Goal: Information Seeking & Learning: Find specific fact

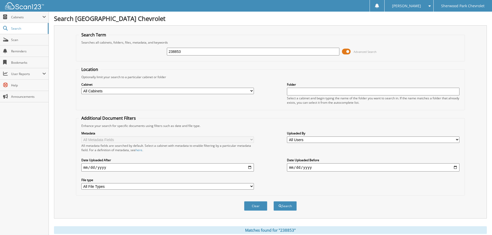
drag, startPoint x: 201, startPoint y: 50, endPoint x: 125, endPoint y: 52, distance: 75.7
click at [128, 52] on div "238853 Advanced Search" at bounding box center [270, 52] width 383 height 14
type input "236524"
click at [273, 201] on button "Search" at bounding box center [284, 206] width 23 height 10
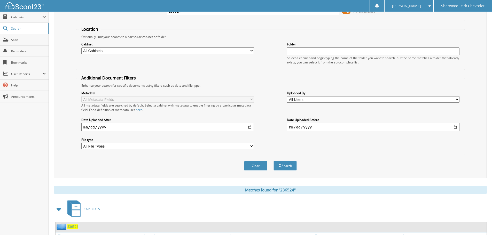
scroll to position [85, 0]
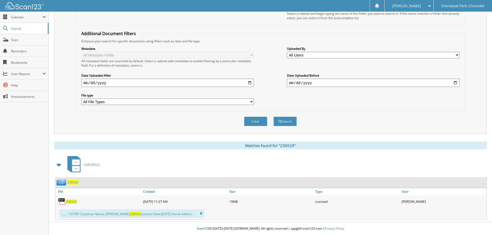
click at [67, 202] on span "236524" at bounding box center [71, 202] width 11 height 4
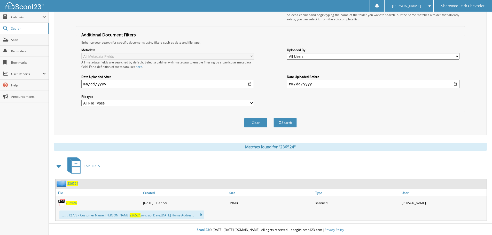
scroll to position [0, 0]
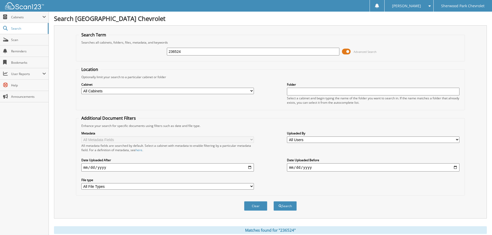
drag, startPoint x: 197, startPoint y: 52, endPoint x: 150, endPoint y: 53, distance: 47.3
click at [165, 53] on div "236524 Advanced Search" at bounding box center [270, 52] width 383 height 14
type input "240622"
click at [273, 201] on button "Search" at bounding box center [284, 206] width 23 height 10
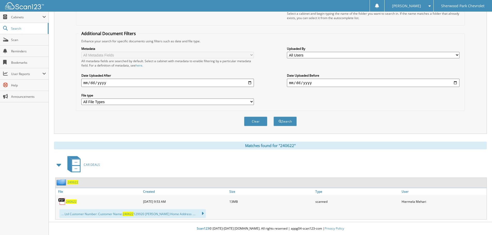
click at [69, 202] on span "240622" at bounding box center [71, 202] width 11 height 4
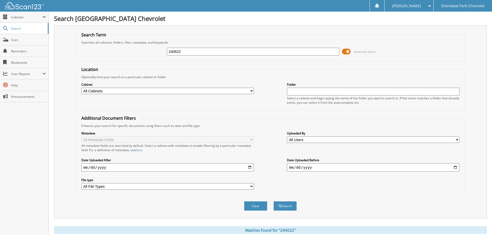
drag, startPoint x: 182, startPoint y: 53, endPoint x: 161, endPoint y: 52, distance: 21.2
click at [165, 53] on div "240622 Advanced Search" at bounding box center [270, 52] width 383 height 14
type input "240290"
click at [273, 201] on button "Search" at bounding box center [284, 206] width 23 height 10
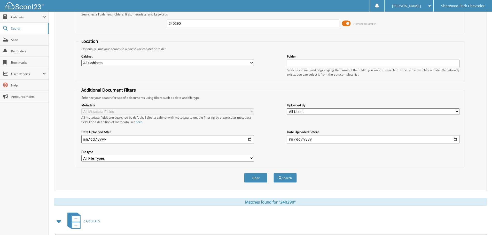
scroll to position [85, 0]
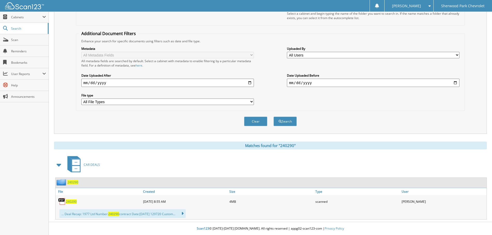
click at [72, 201] on span "240290" at bounding box center [71, 202] width 11 height 4
click at [68, 202] on span "240290" at bounding box center [71, 202] width 11 height 4
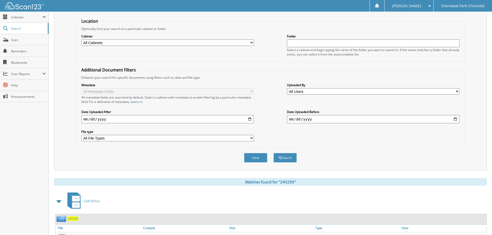
scroll to position [0, 0]
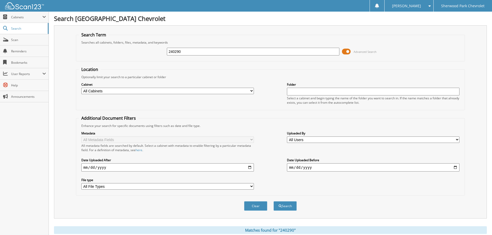
drag, startPoint x: 207, startPoint y: 53, endPoint x: 75, endPoint y: 44, distance: 133.0
click at [82, 45] on div "240290 Advanced Search" at bounding box center [270, 52] width 383 height 14
type input "237324"
click at [273, 201] on button "Search" at bounding box center [284, 206] width 23 height 10
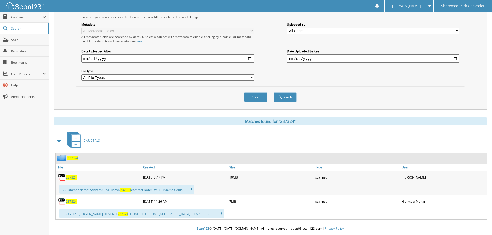
click at [71, 179] on span "237324" at bounding box center [71, 177] width 11 height 4
